Goal: Book appointment/travel/reservation

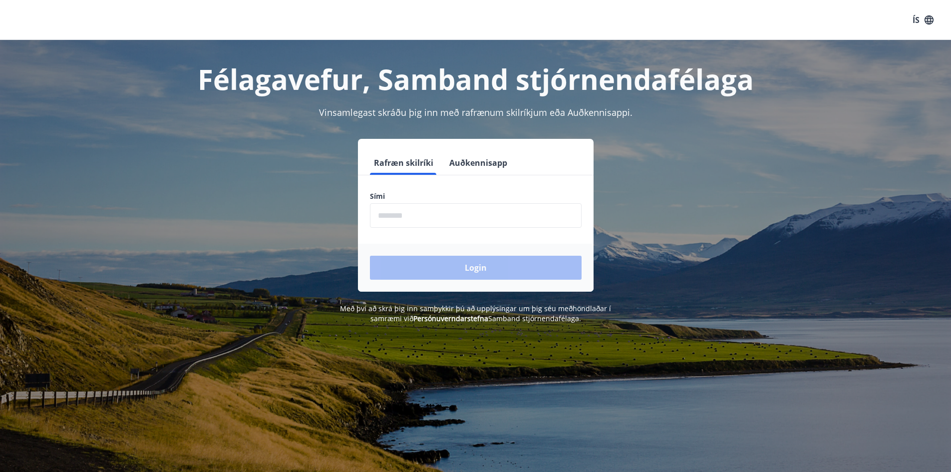
click at [438, 220] on input "phone" at bounding box center [476, 215] width 212 height 24
type input "********"
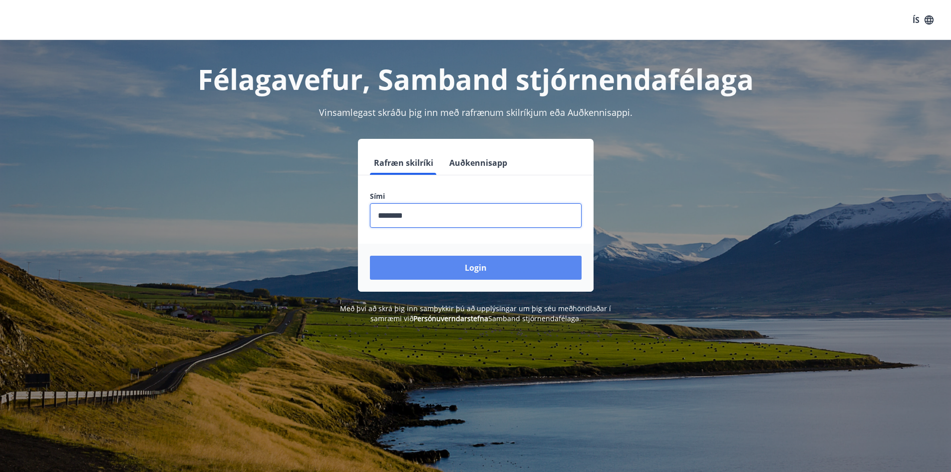
click at [424, 267] on button "Login" at bounding box center [476, 268] width 212 height 24
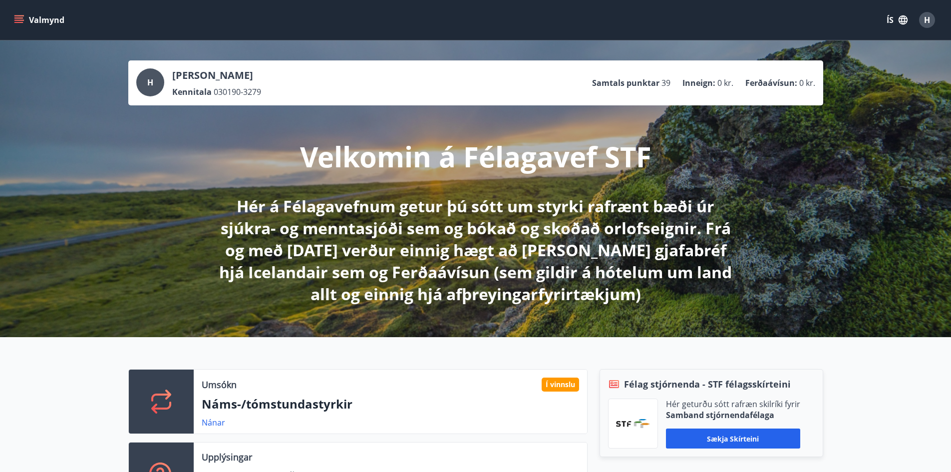
click at [21, 20] on icon "menu" at bounding box center [19, 19] width 11 height 1
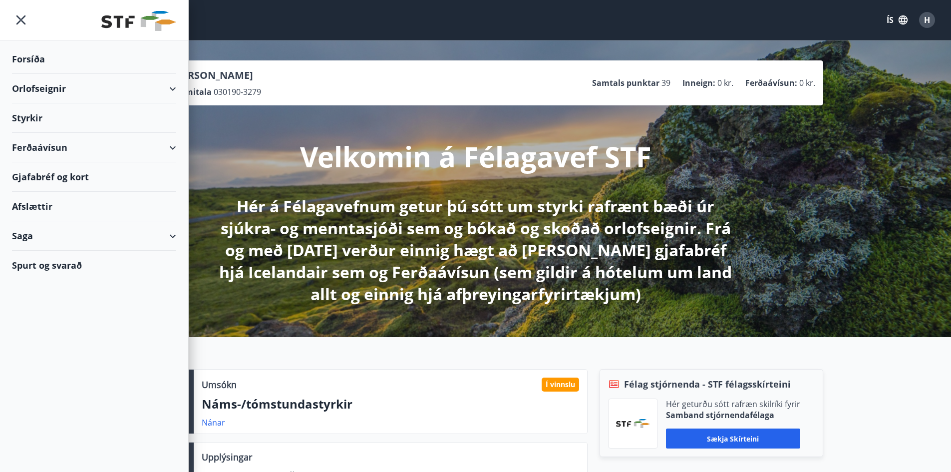
click at [160, 91] on div "Orlofseignir" at bounding box center [94, 88] width 164 height 29
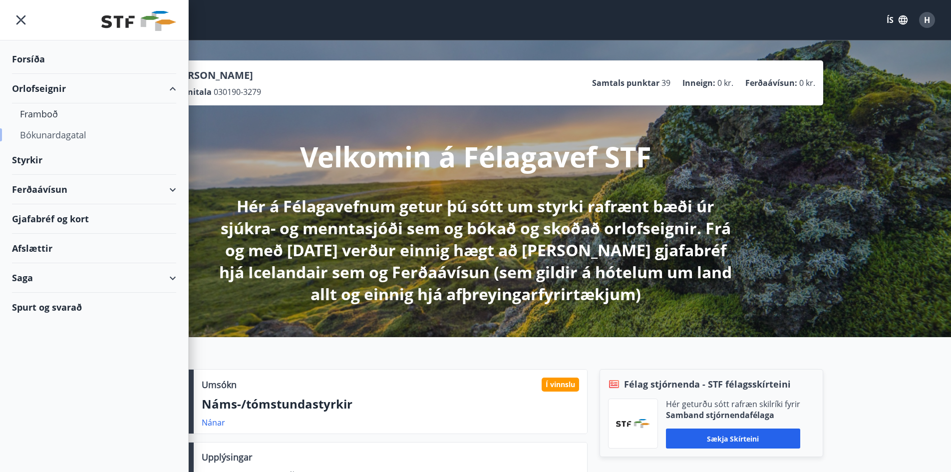
click at [67, 134] on div "Bókunardagatal" at bounding box center [94, 134] width 148 height 21
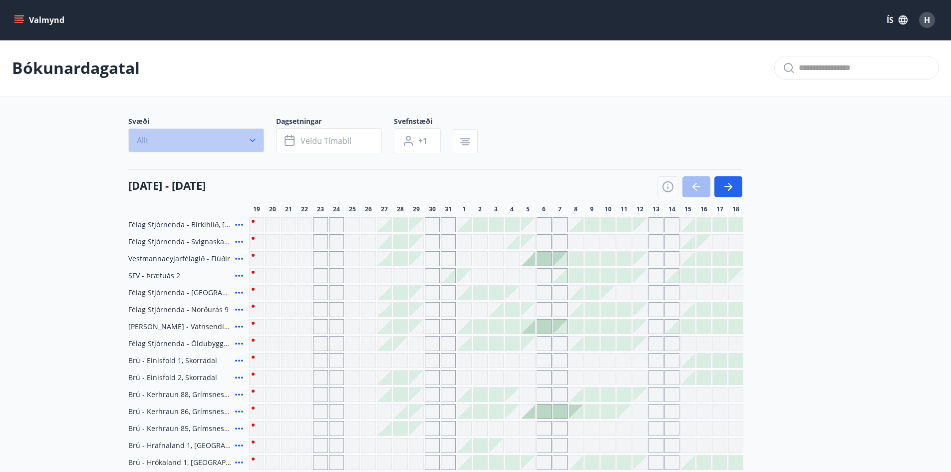
click at [214, 136] on button "Allt" at bounding box center [196, 140] width 136 height 24
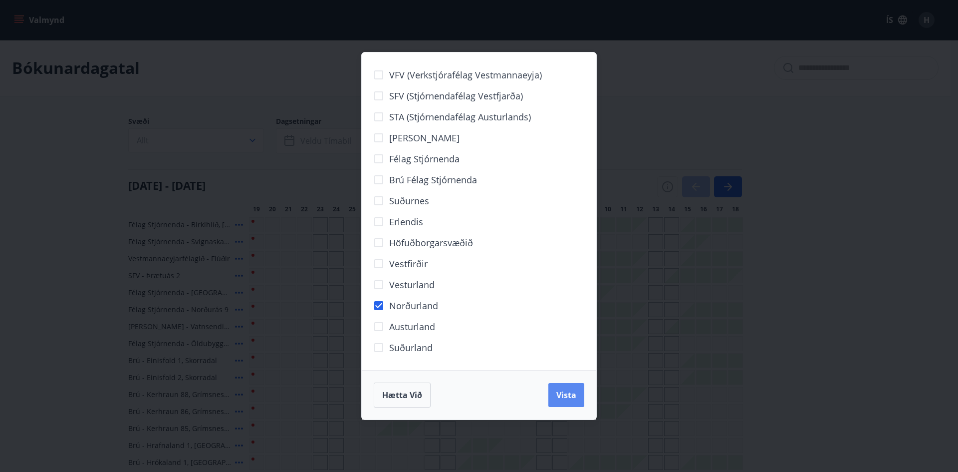
click at [554, 401] on button "Vista" at bounding box center [567, 395] width 36 height 24
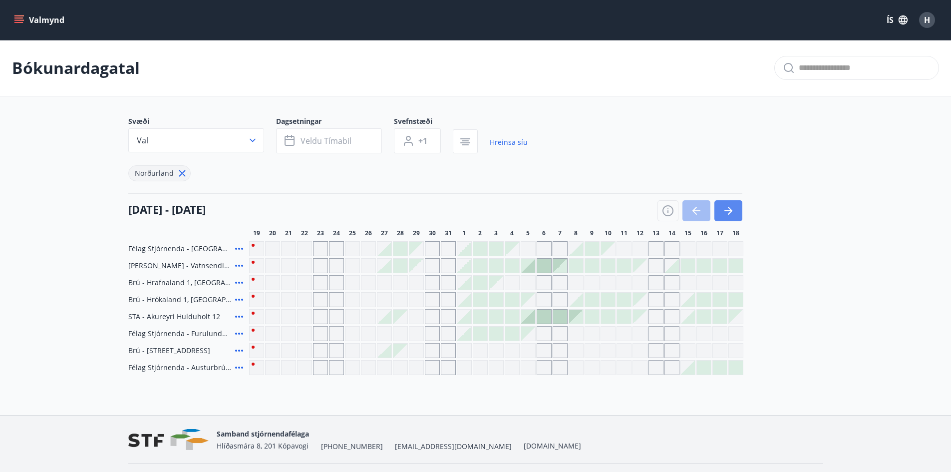
click at [727, 208] on icon "button" at bounding box center [728, 211] width 12 height 12
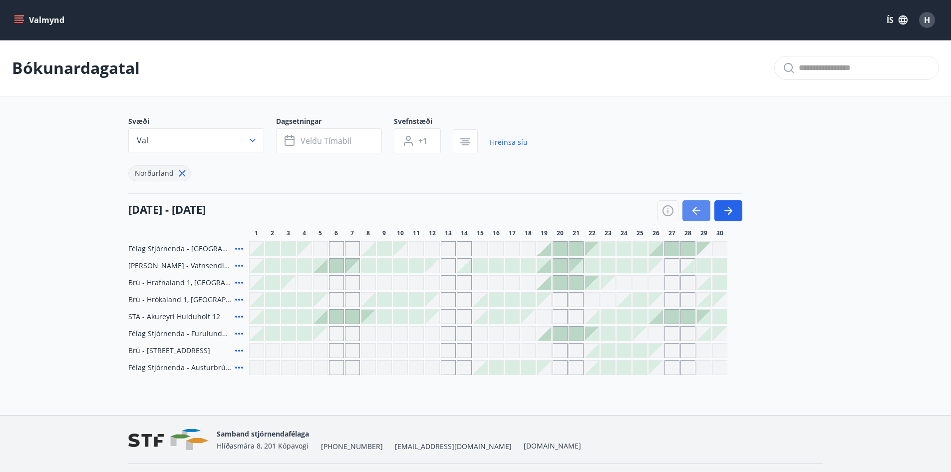
click at [687, 208] on button "button" at bounding box center [696, 210] width 28 height 21
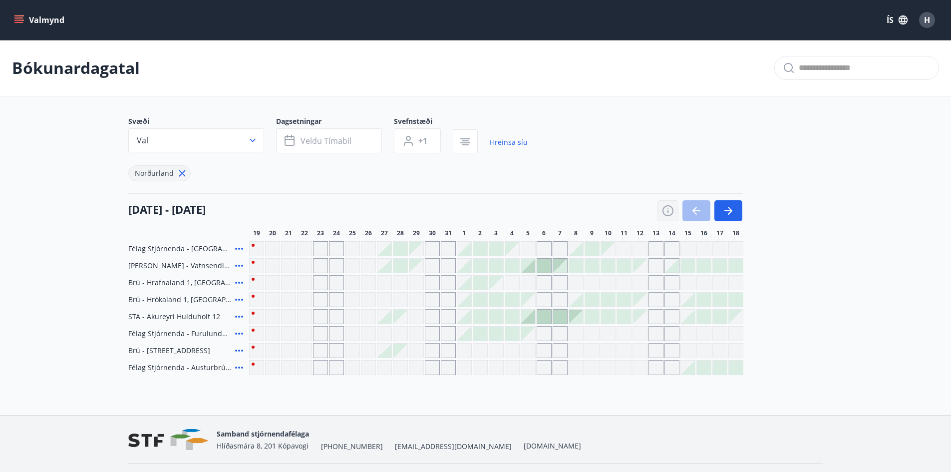
click at [664, 209] on icon "button" at bounding box center [668, 211] width 12 height 12
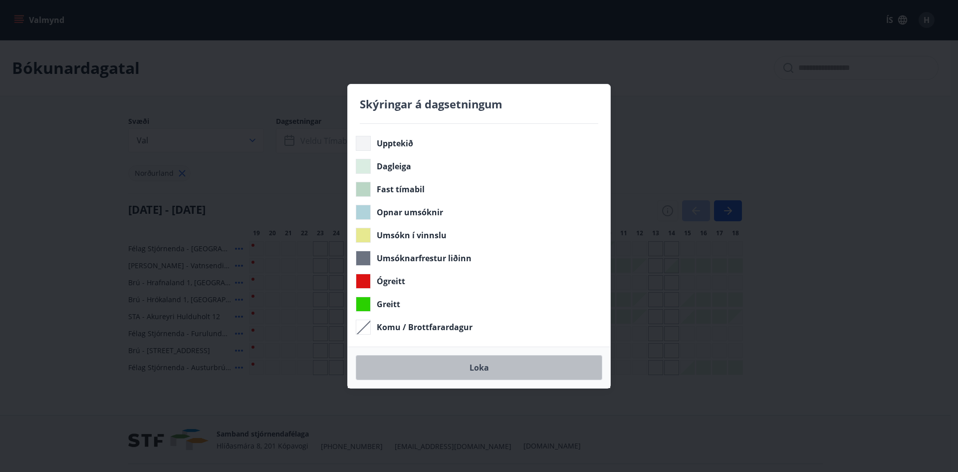
click at [482, 367] on button "Loka" at bounding box center [479, 367] width 247 height 25
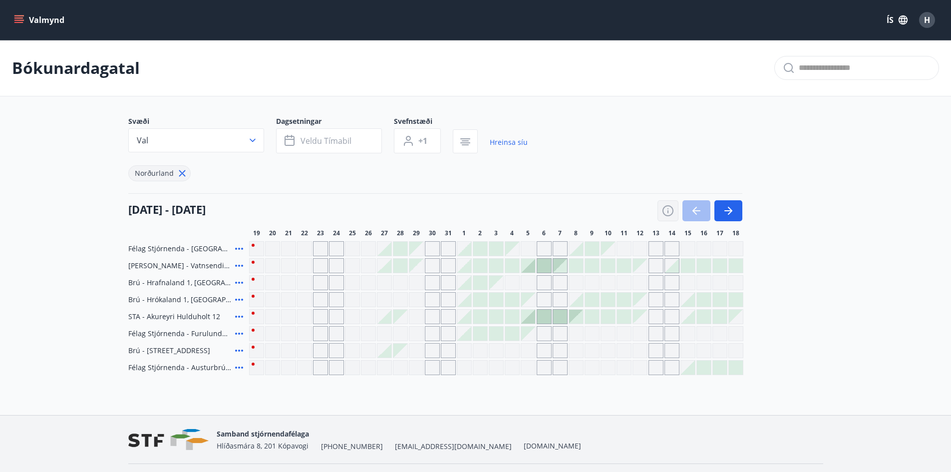
click at [672, 214] on icon "button" at bounding box center [668, 211] width 12 height 12
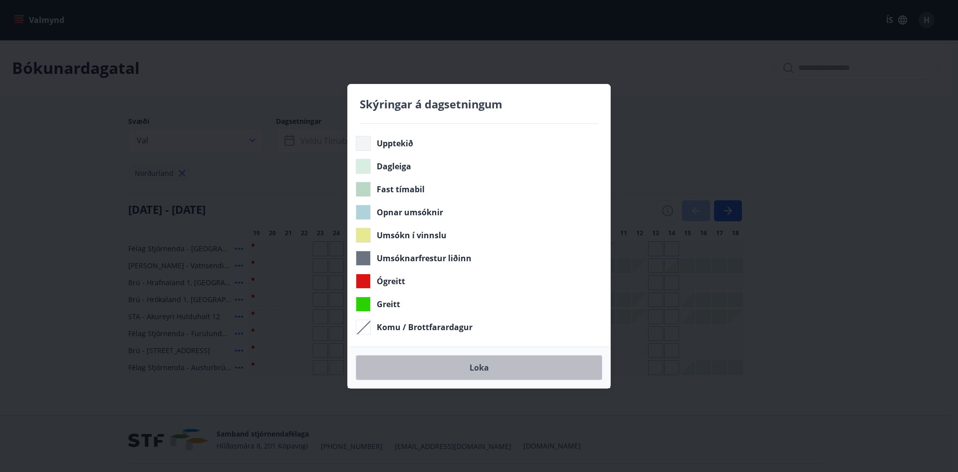
click at [483, 365] on button "Loka" at bounding box center [479, 367] width 247 height 25
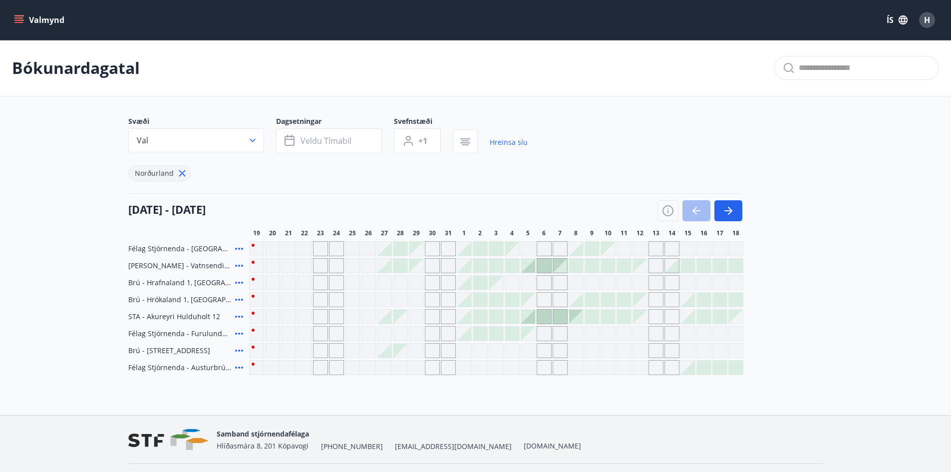
click at [641, 141] on div "Svæði Val Dagsetningar Veldu tímabil Svefnstæði +1 Hreinsa síu Norðurland" at bounding box center [475, 148] width 695 height 65
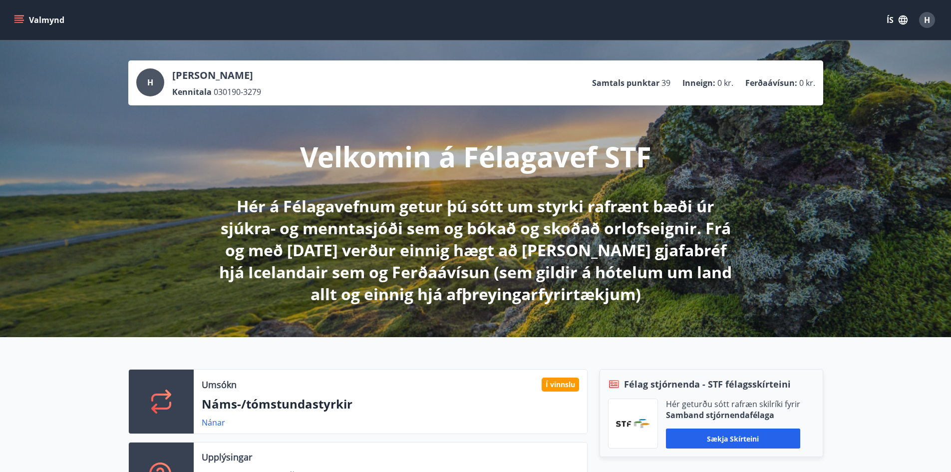
click at [21, 18] on icon "menu" at bounding box center [18, 17] width 9 height 1
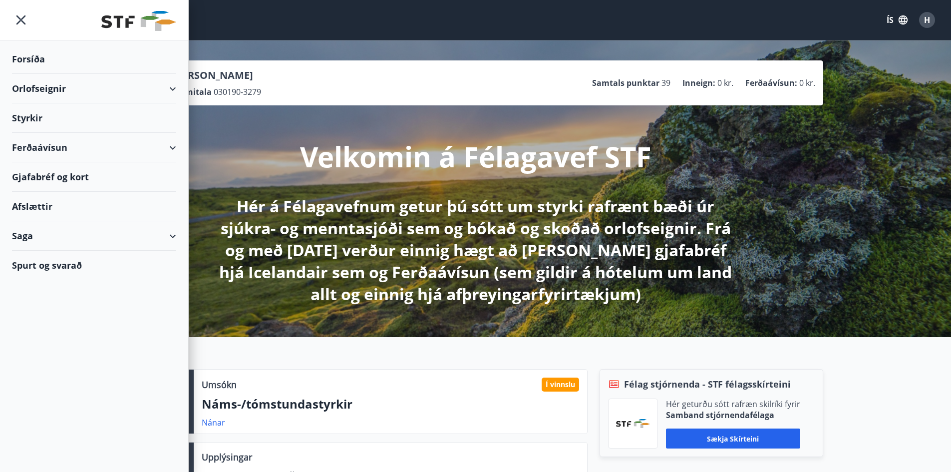
click at [168, 91] on div "Orlofseignir" at bounding box center [94, 88] width 164 height 29
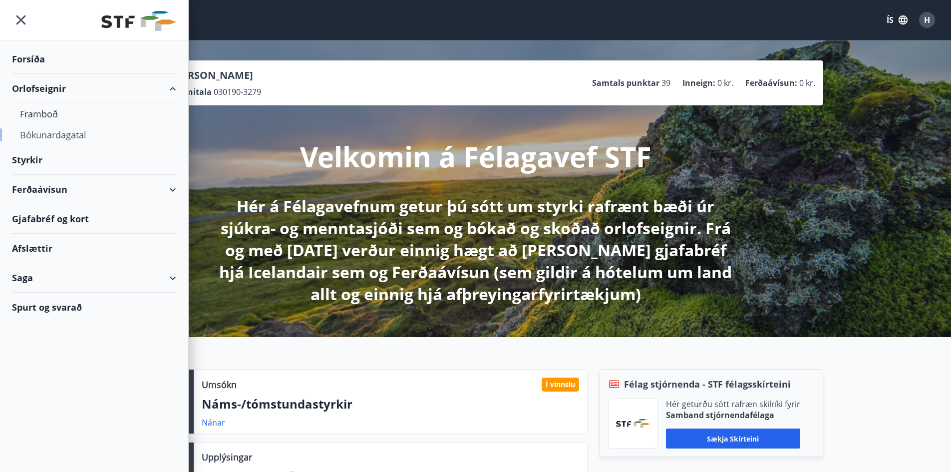
click at [44, 135] on div "Bókunardagatal" at bounding box center [94, 134] width 148 height 21
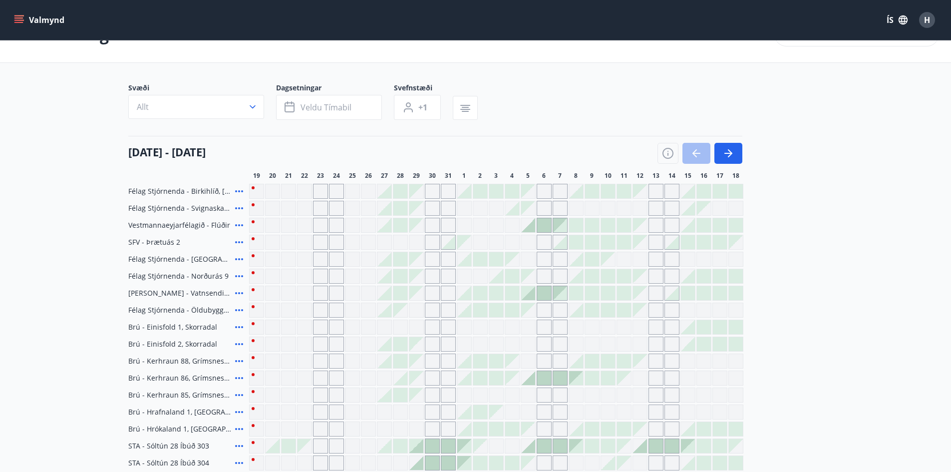
scroll to position [50, 0]
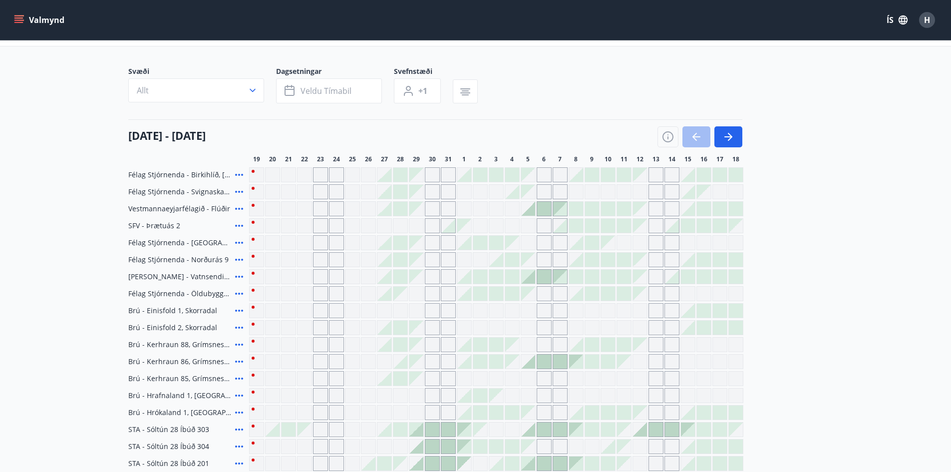
click at [237, 262] on icon at bounding box center [239, 260] width 12 height 12
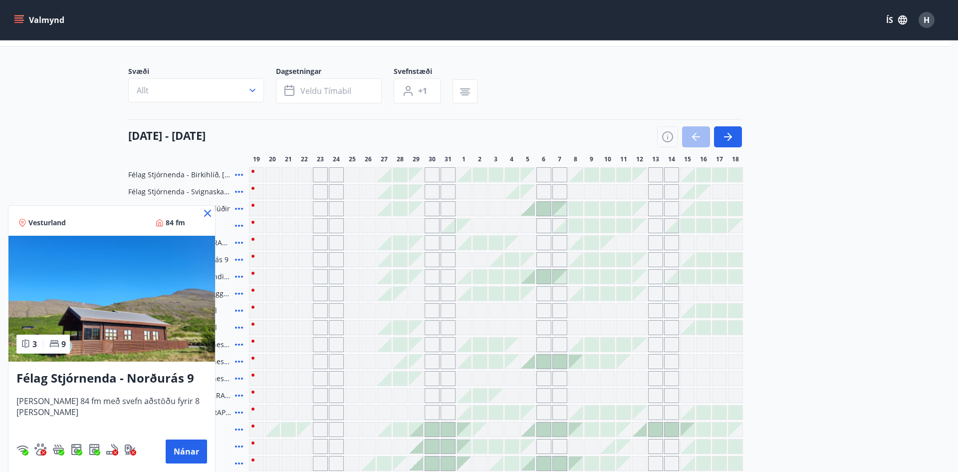
click at [87, 131] on div at bounding box center [479, 236] width 958 height 472
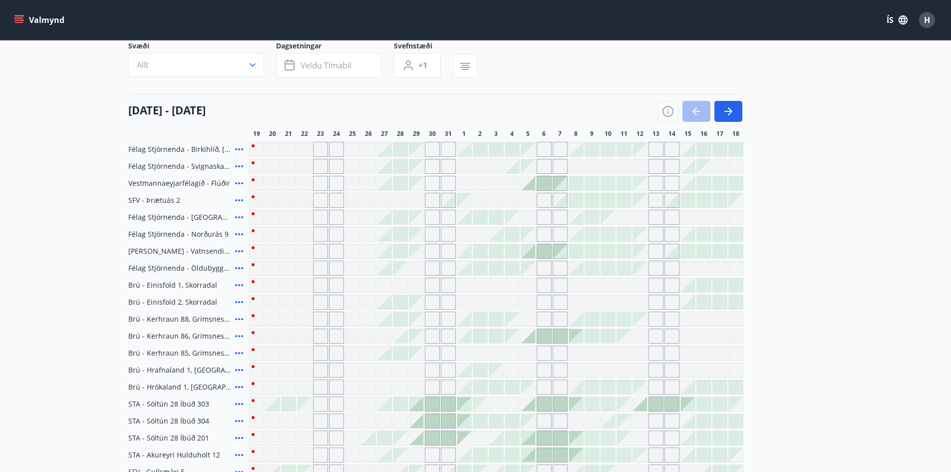
scroll to position [100, 0]
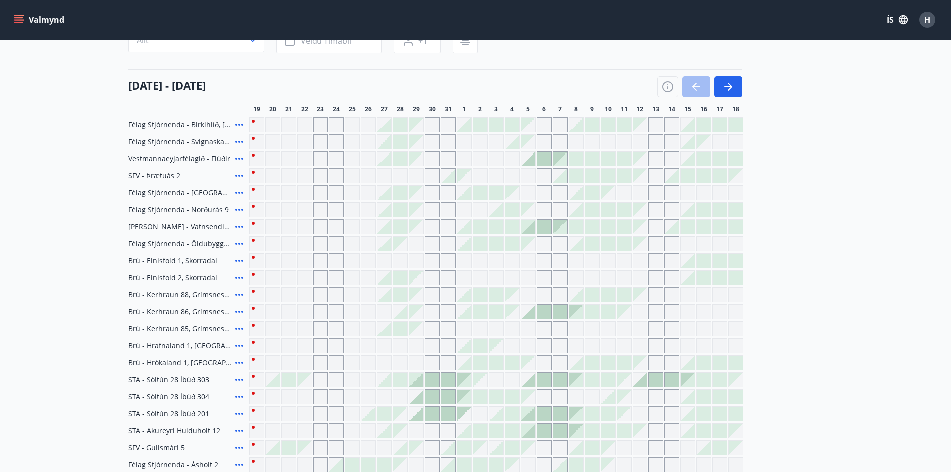
click at [238, 298] on icon at bounding box center [239, 295] width 12 height 12
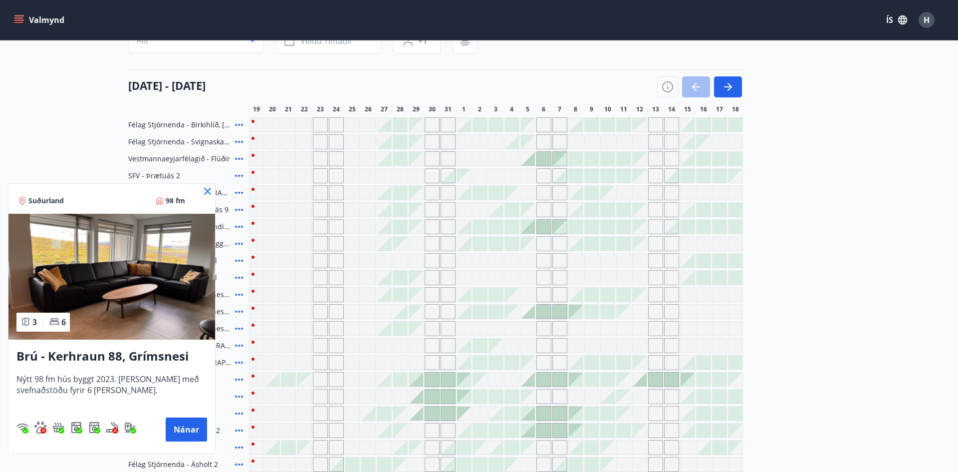
click at [208, 188] on icon at bounding box center [208, 191] width 12 height 12
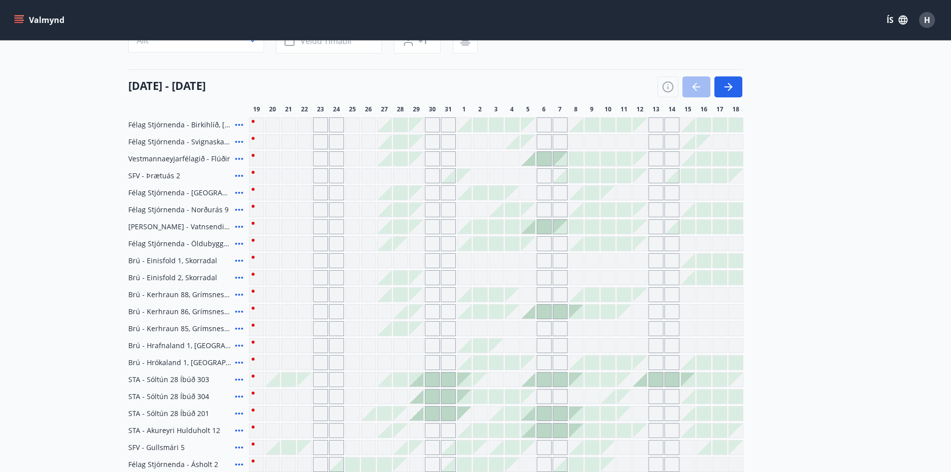
click at [205, 190] on span "Félag Stjórnenda - [GEOGRAPHIC_DATA] 7" at bounding box center [179, 193] width 103 height 10
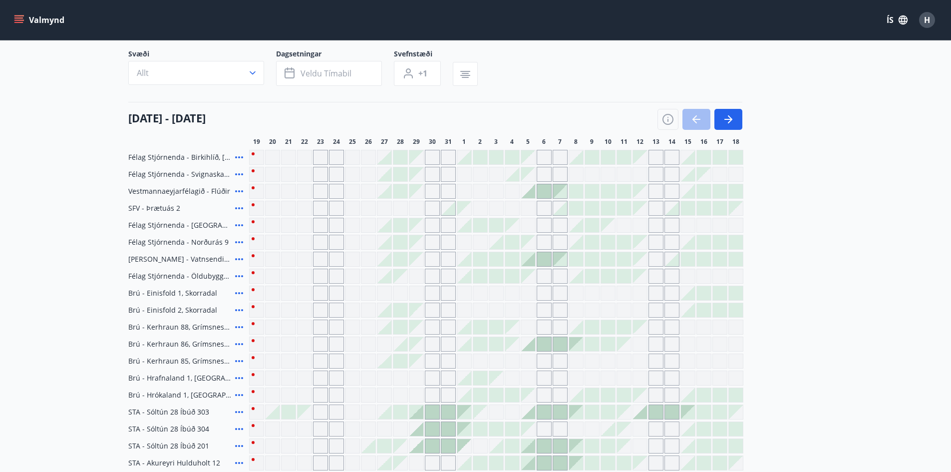
scroll to position [50, 0]
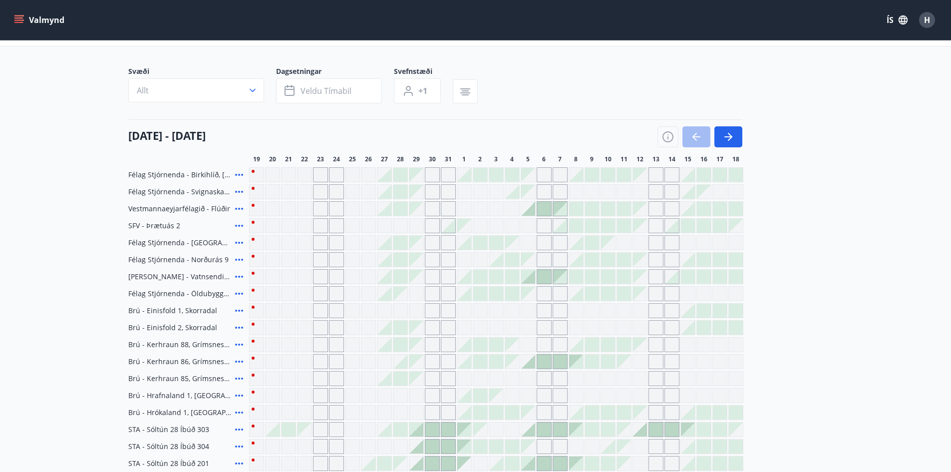
click at [237, 194] on icon at bounding box center [239, 192] width 12 height 12
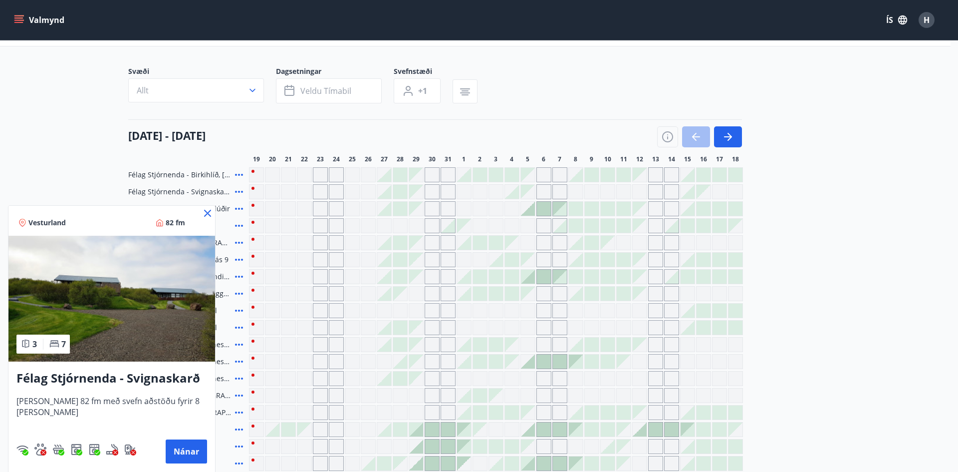
drag, startPoint x: 207, startPoint y: 215, endPoint x: 118, endPoint y: 0, distance: 231.9
click at [208, 216] on icon at bounding box center [208, 213] width 12 height 12
